Goal: Task Accomplishment & Management: Manage account settings

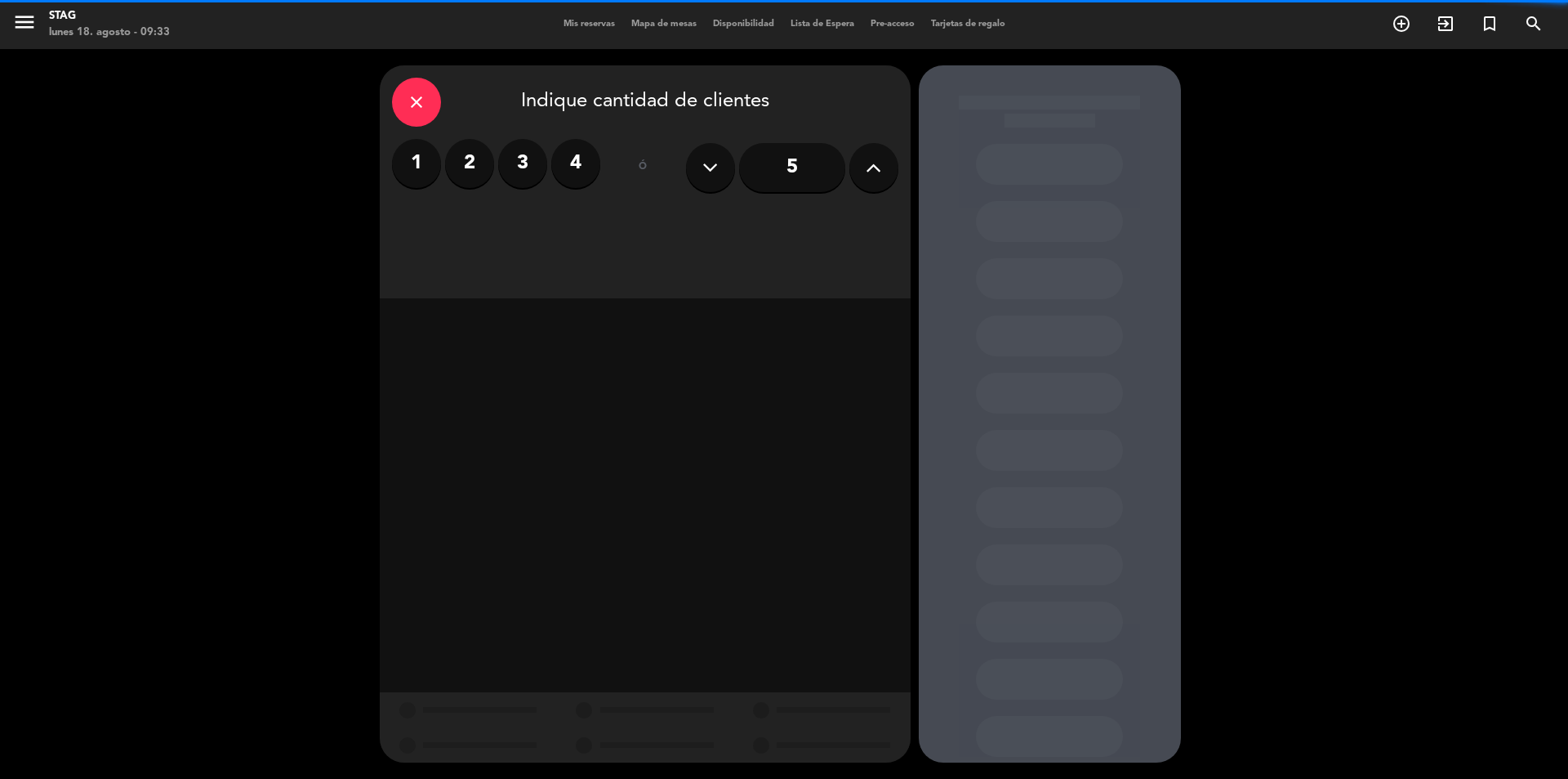
click at [605, 18] on div "Mis reservas Mapa de mesas Disponibilidad Lista de Espera Pre-acceso Tarjetas d…" at bounding box center [784, 24] width 458 height 15
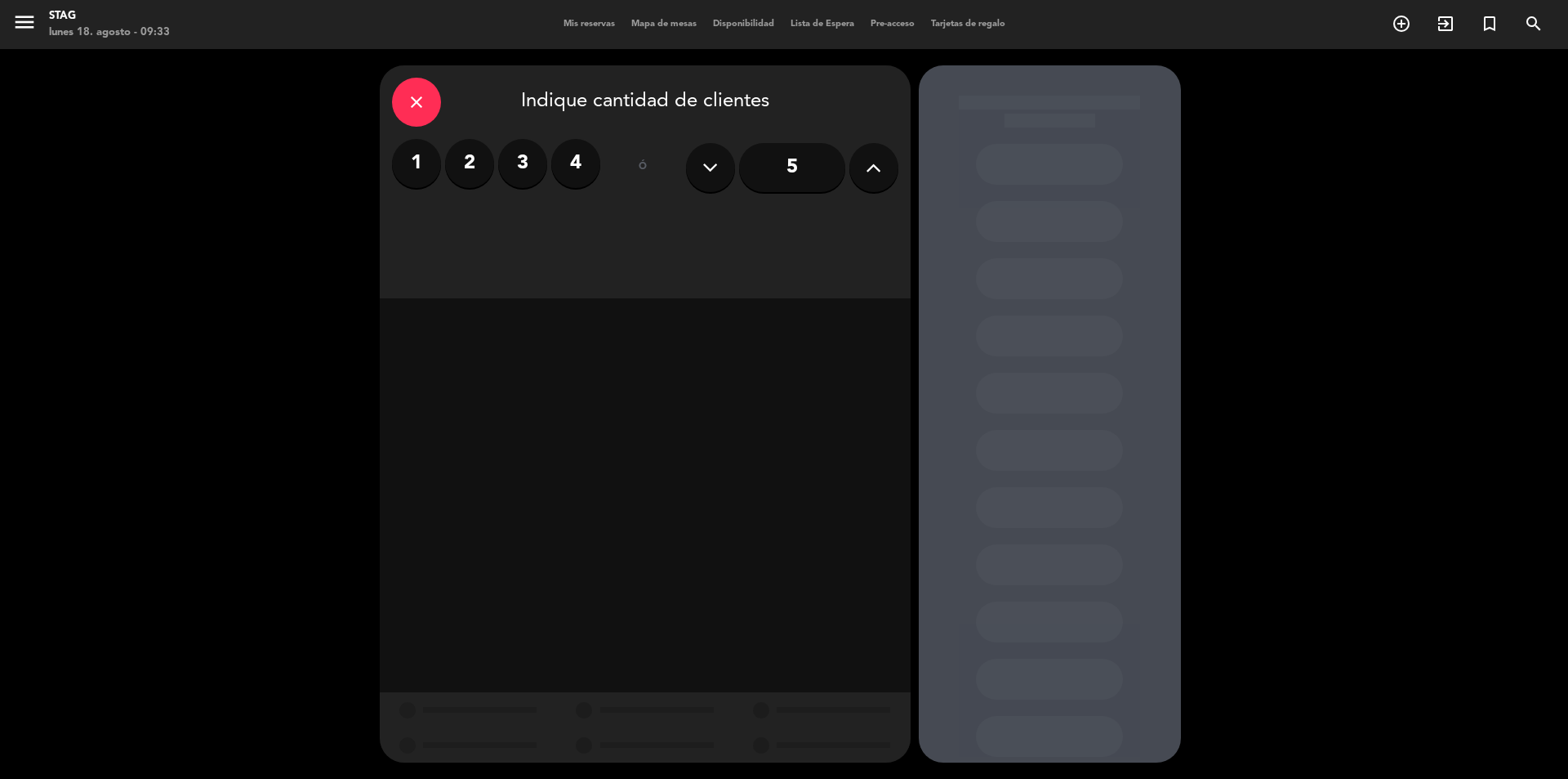
click at [590, 36] on div "menu STAG [DATE] 18. agosto - 09:33 Mis reservas Mapa de mesas Disponibilidad L…" at bounding box center [784, 25] width 1568 height 49
click at [590, 27] on span "Mis reservas" at bounding box center [589, 24] width 68 height 9
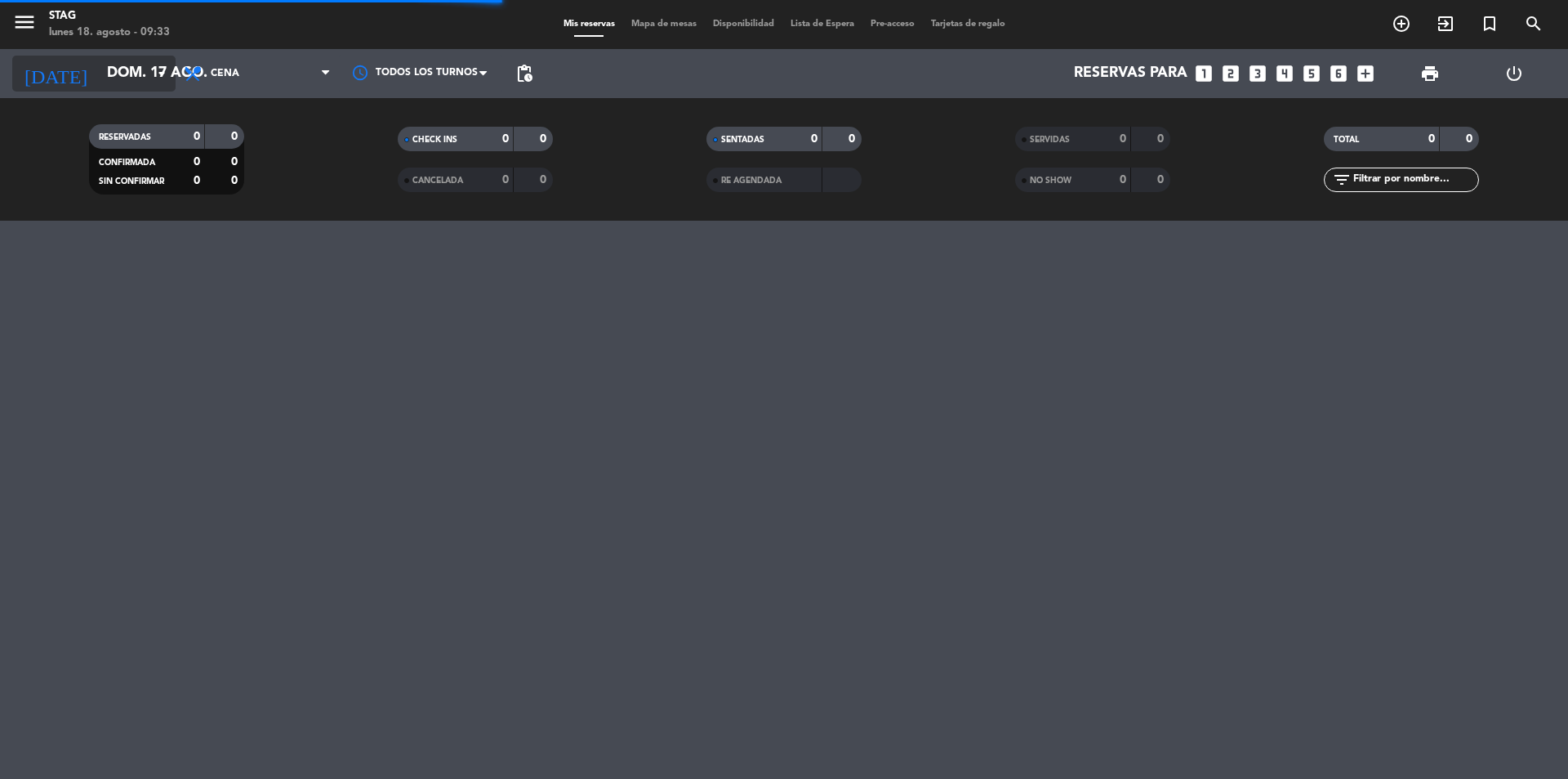
click at [156, 69] on icon "arrow_drop_down" at bounding box center [162, 74] width 20 height 20
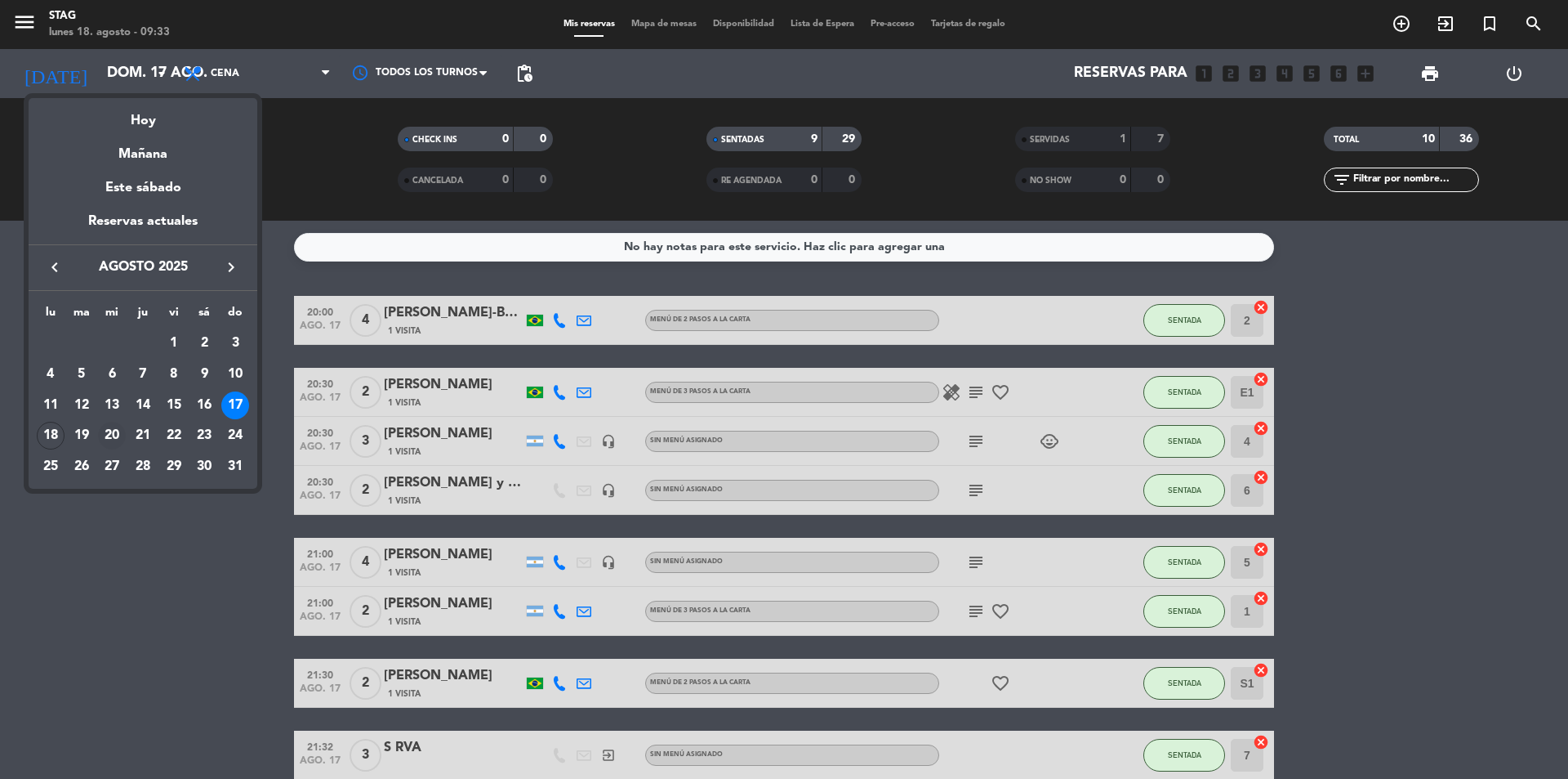
click at [107, 434] on div "20" at bounding box center [112, 435] width 28 height 28
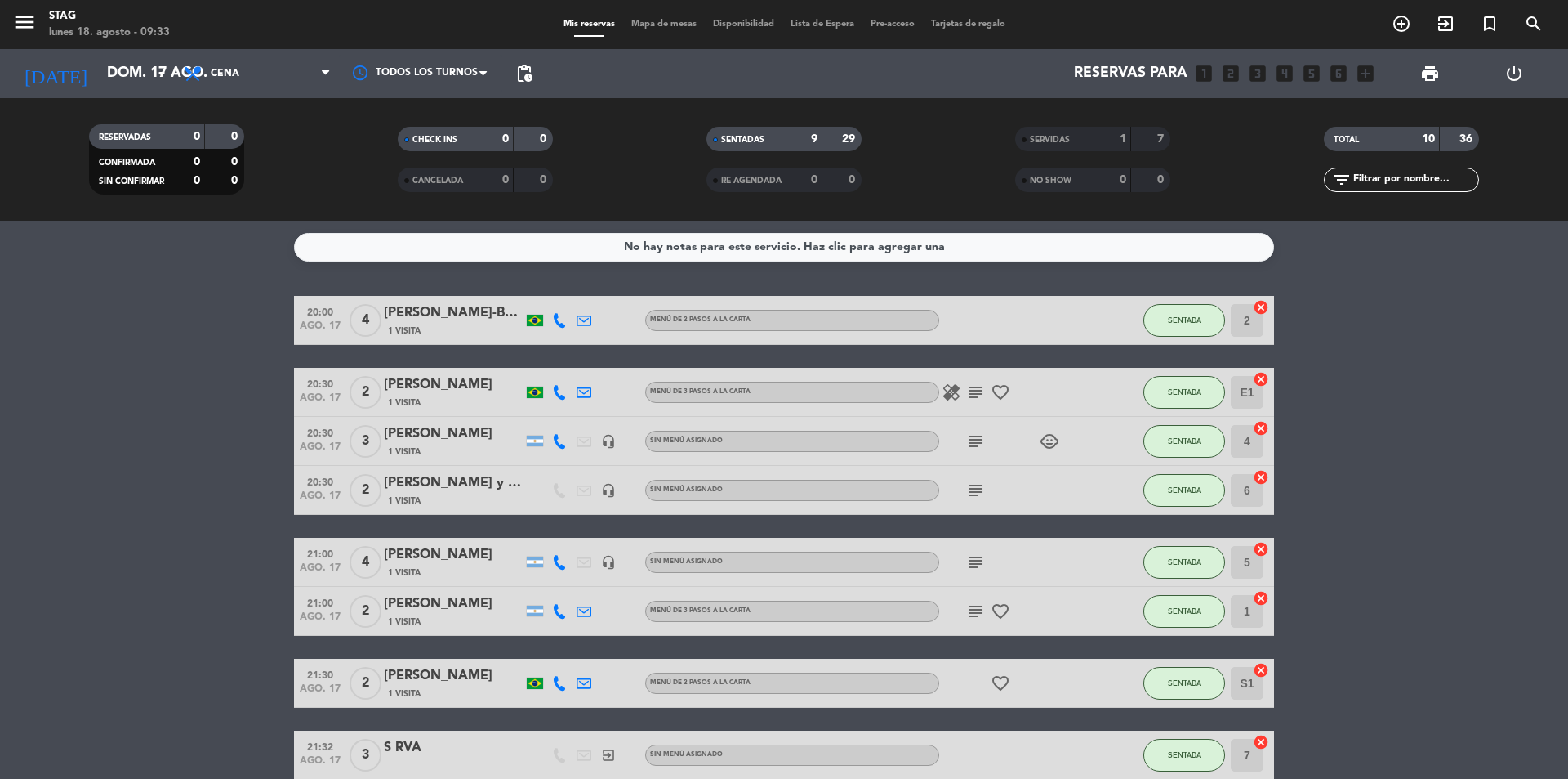
type input "mié. 20 ago."
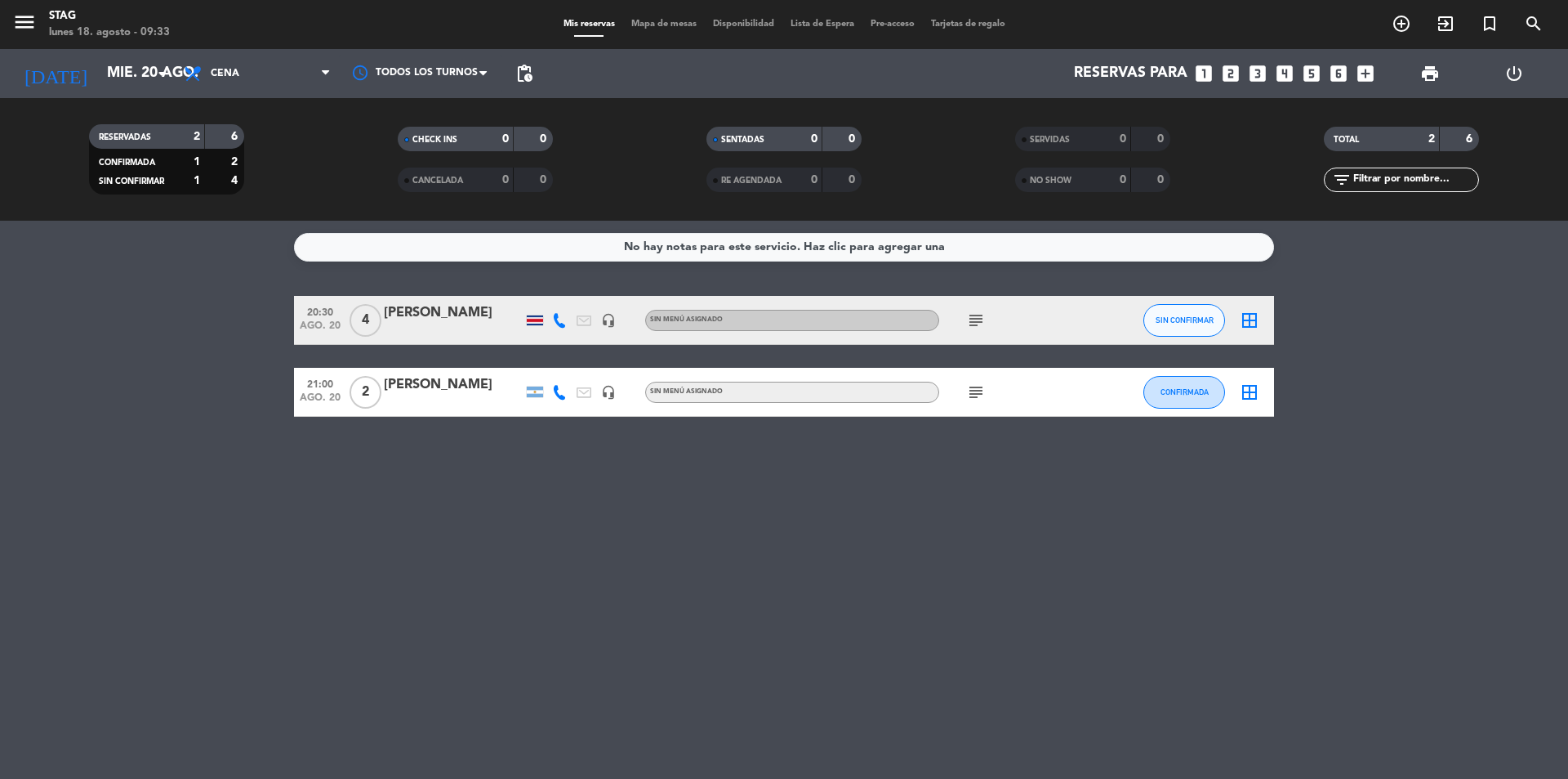
click at [358, 395] on span "2" at bounding box center [365, 392] width 32 height 33
click at [979, 398] on icon "subject" at bounding box center [976, 392] width 20 height 20
